Goal: Entertainment & Leisure: Consume media (video, audio)

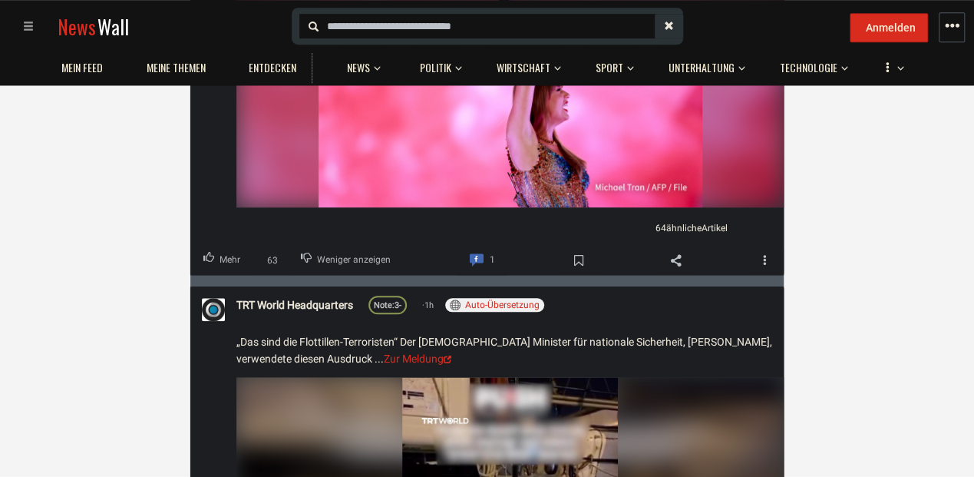
scroll to position [24140, 0]
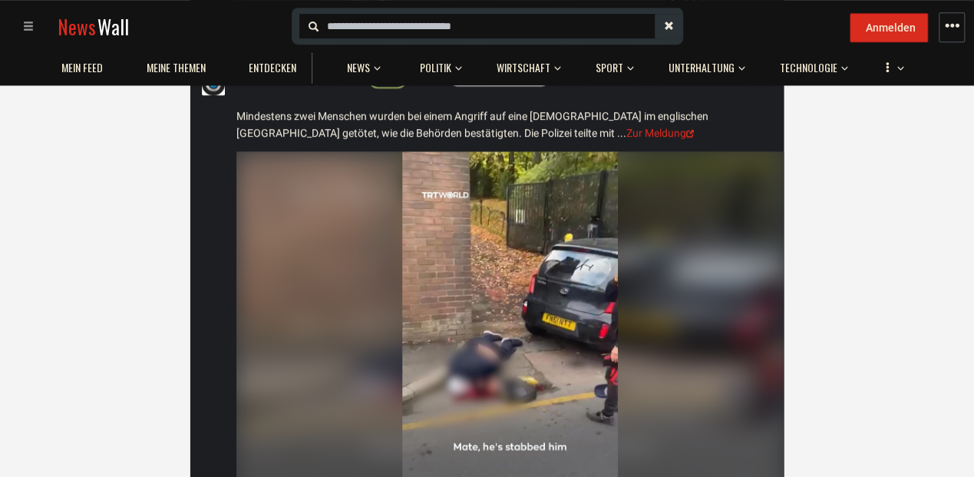
scroll to position [3893, 0]
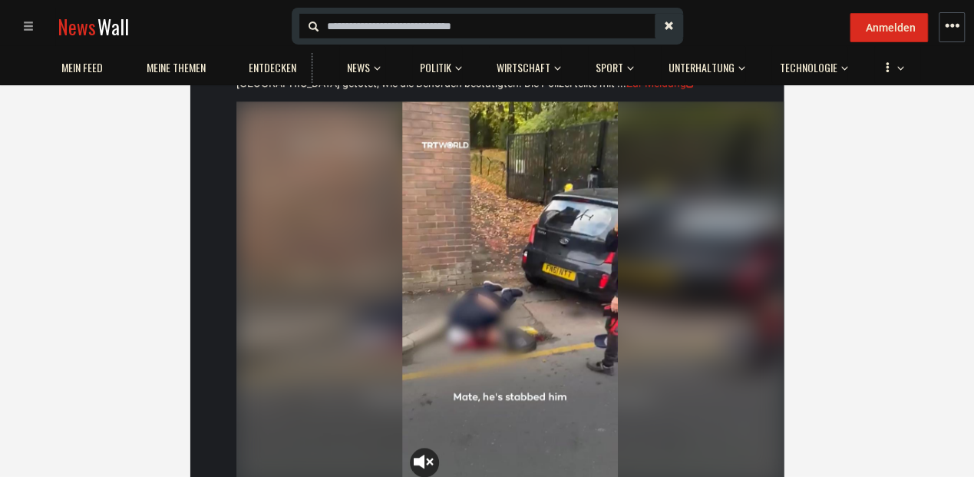
click at [429, 443] on video "Your browser does not support the video tag." at bounding box center [510, 292] width 216 height 383
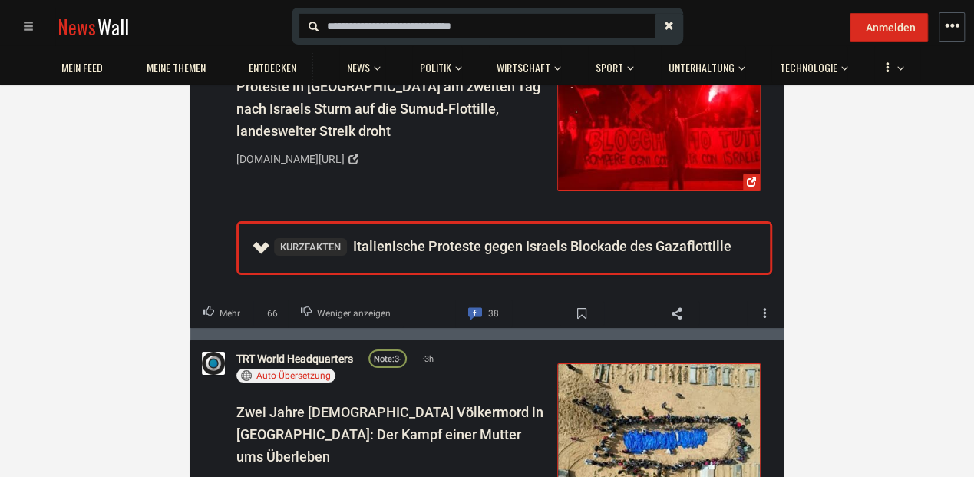
scroll to position [5829, 0]
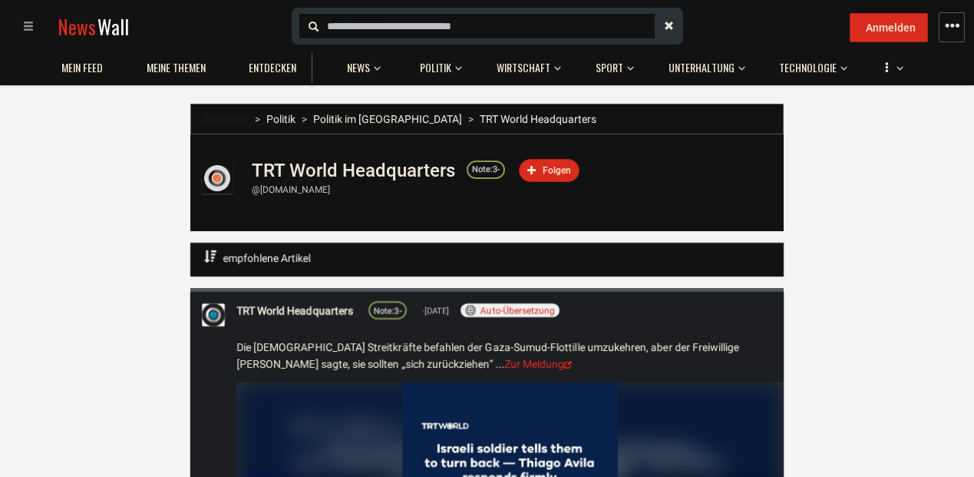
click at [282, 186] on div "@[DOMAIN_NAME]" at bounding box center [512, 189] width 520 height 13
click at [334, 170] on h1 "TRT World Headquarters" at bounding box center [353, 170] width 203 height 21
click at [279, 187] on div "@[DOMAIN_NAME]" at bounding box center [512, 189] width 520 height 13
click at [312, 310] on link "TRT World Headquarters" at bounding box center [294, 310] width 117 height 17
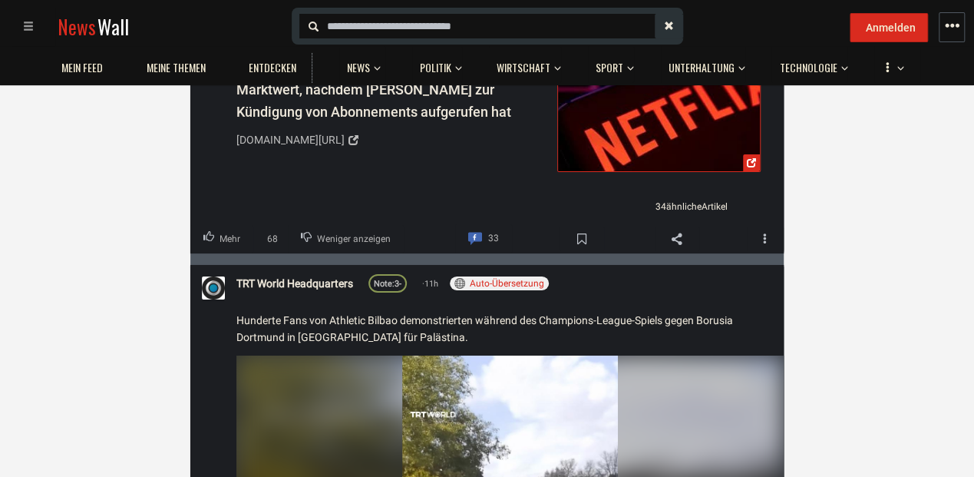
scroll to position [3032, 0]
